Goal: Find specific page/section: Find specific page/section

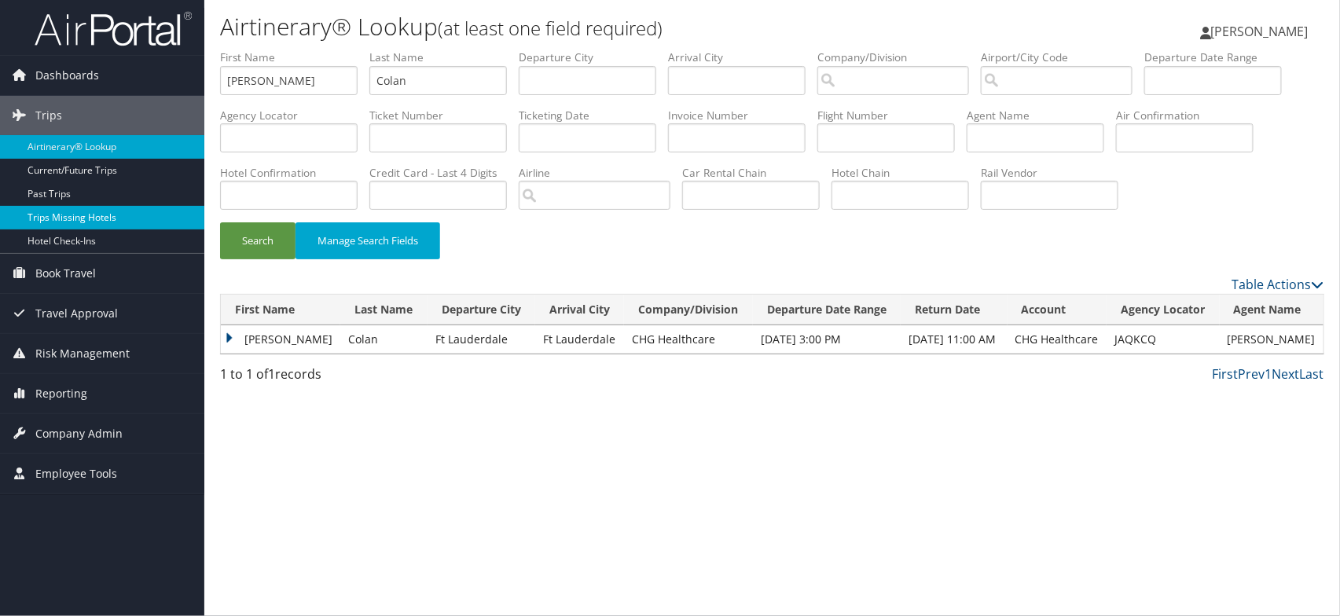
click at [167, 217] on link "Trips Missing Hotels" at bounding box center [102, 218] width 204 height 24
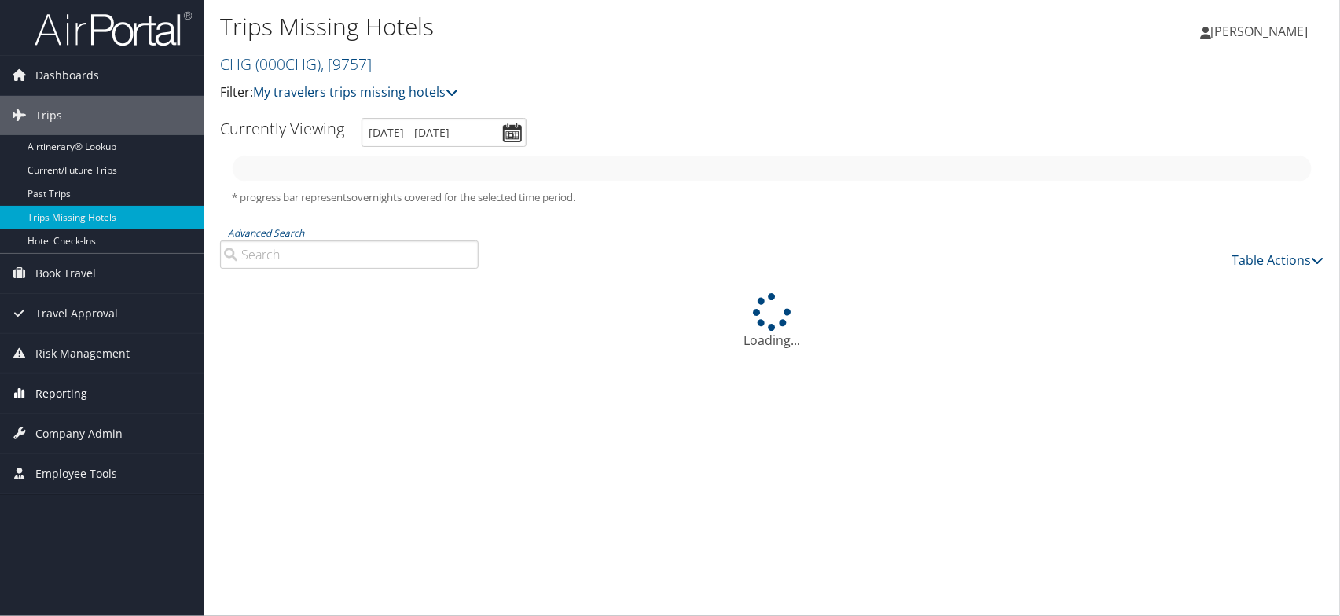
click at [76, 398] on span "Reporting" at bounding box center [61, 393] width 52 height 39
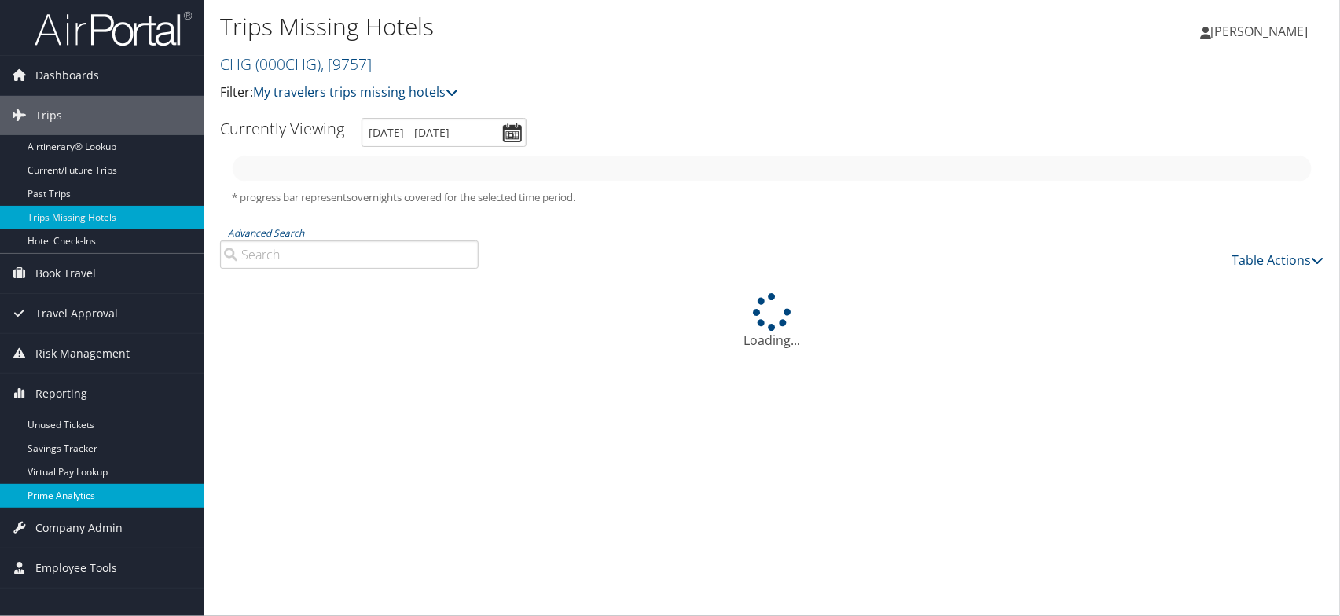
click at [53, 494] on link "Prime Analytics" at bounding box center [102, 496] width 204 height 24
